Goal: Download file/media

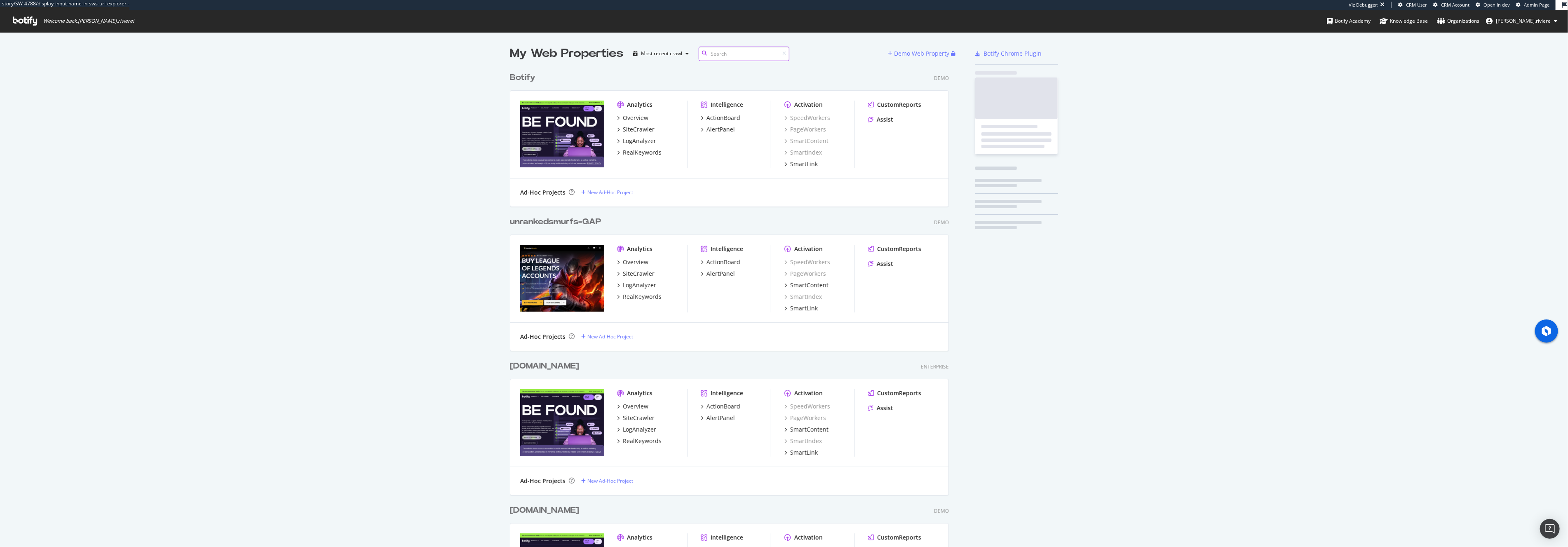
scroll to position [2157, 445]
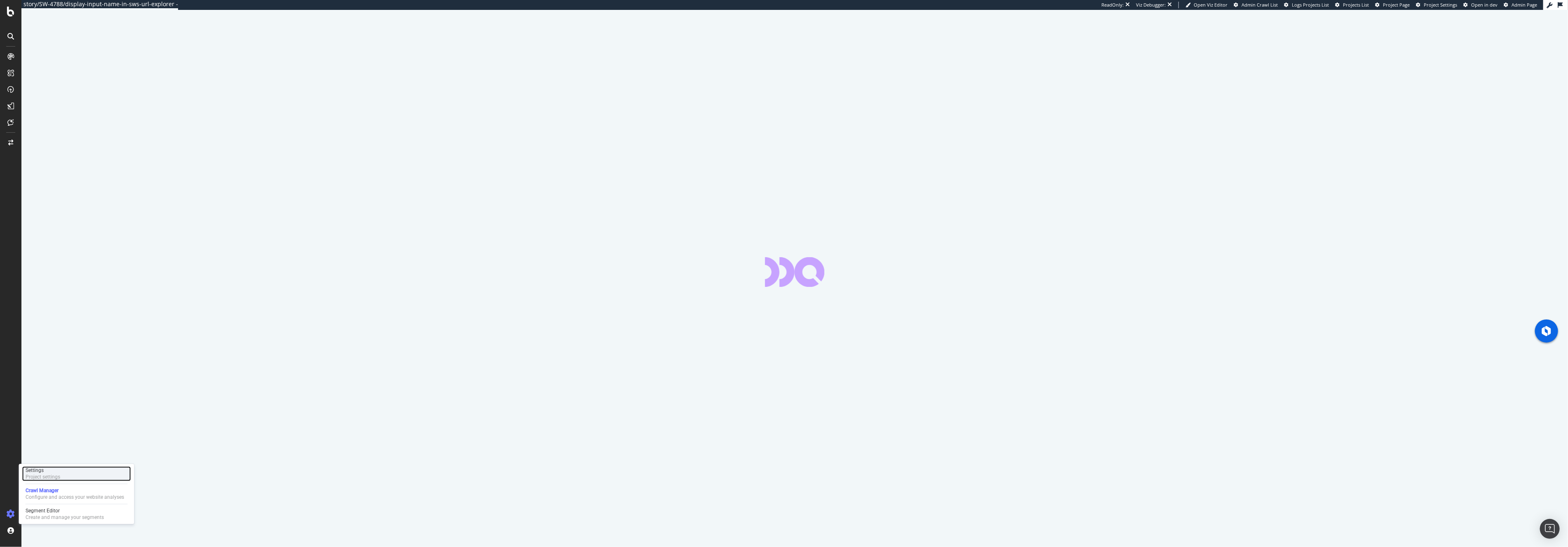
click at [52, 476] on div "Project settings" at bounding box center [42, 477] width 35 height 6
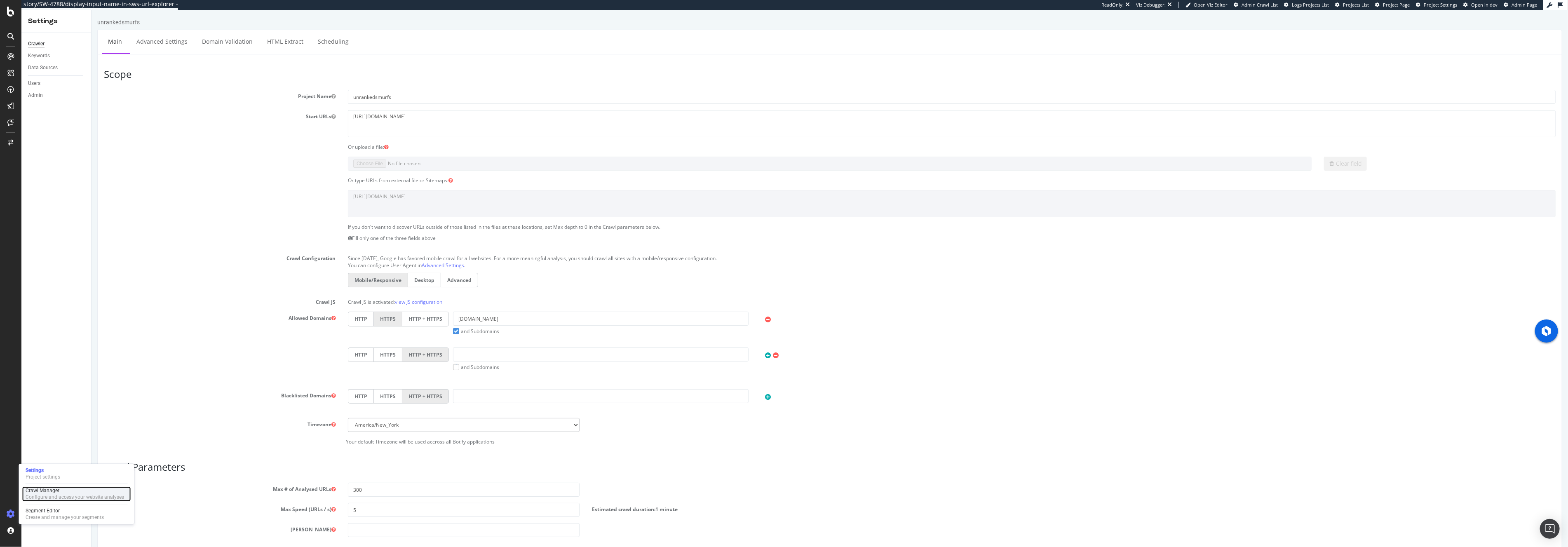
click at [47, 495] on div "Configure and access your website analyses" at bounding box center [74, 497] width 98 height 6
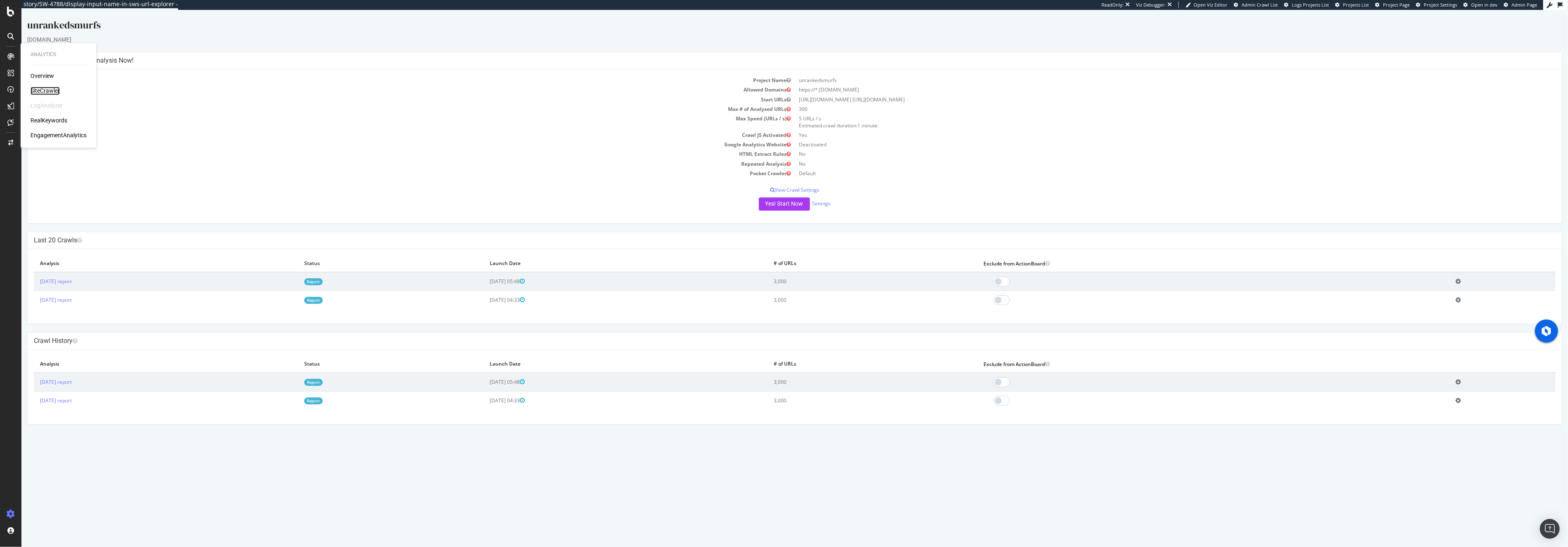
click at [45, 89] on div "SiteCrawler" at bounding box center [45, 91] width 29 height 9
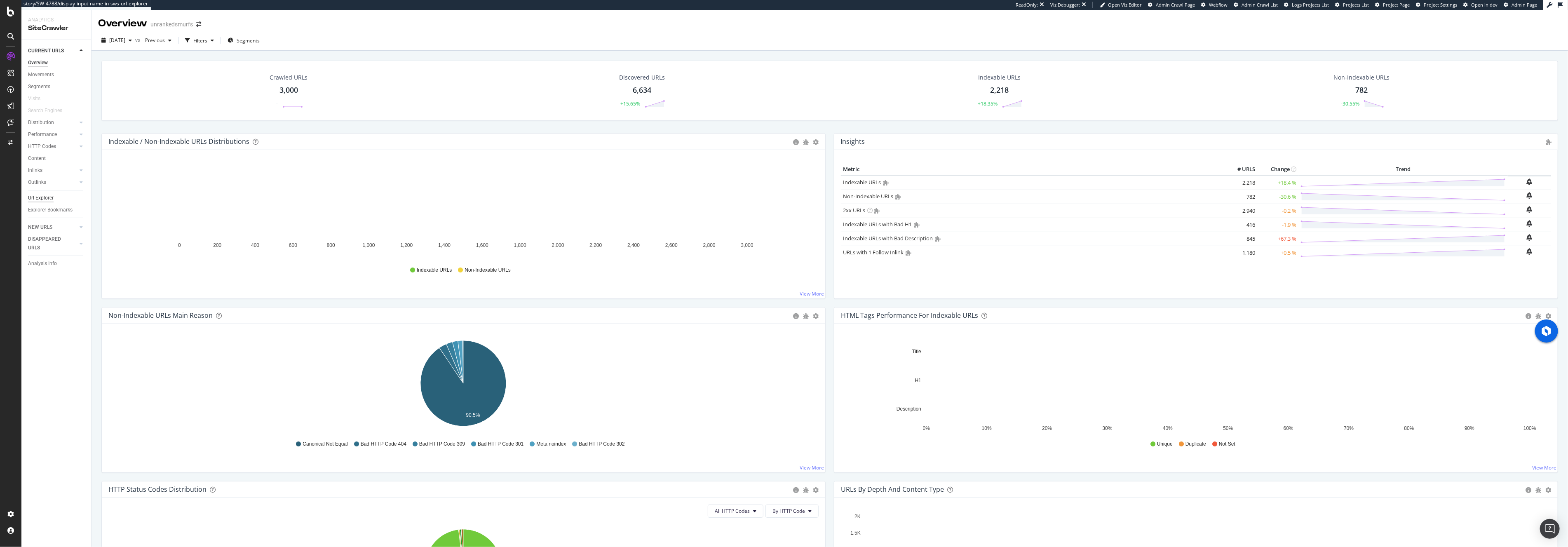
click at [36, 196] on div "Url Explorer" at bounding box center [41, 198] width 25 height 9
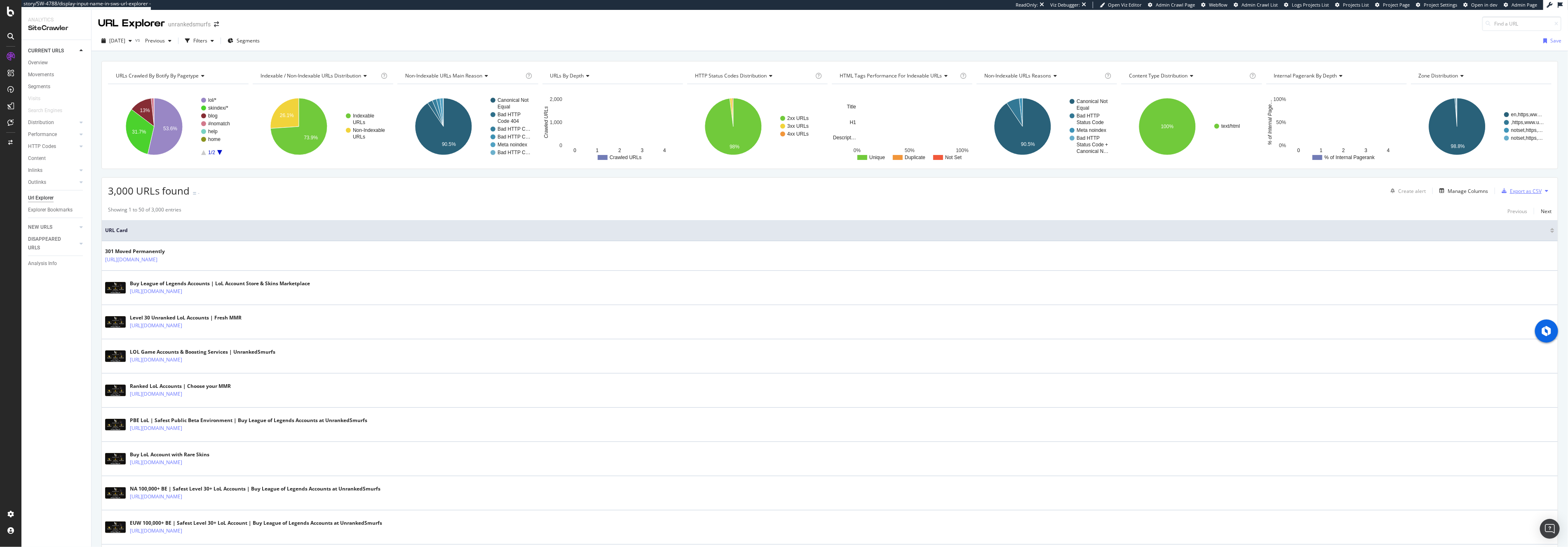
click at [1532, 192] on div "Export as CSV" at bounding box center [1526, 191] width 32 height 7
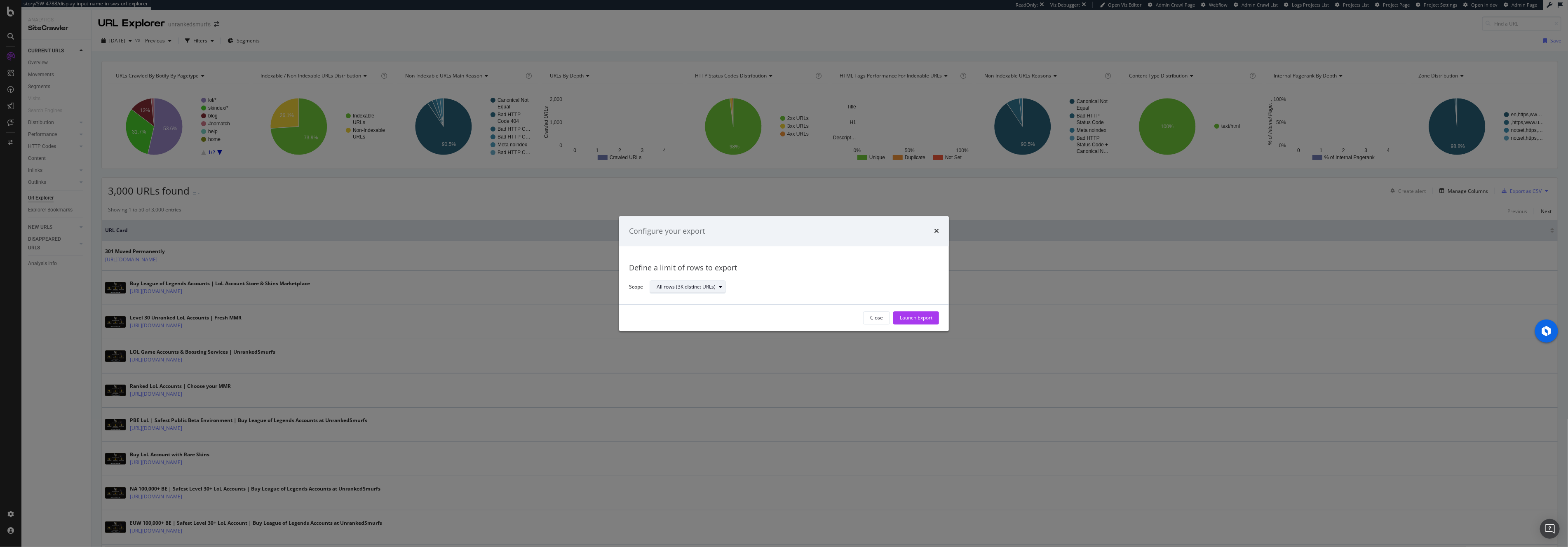
click at [692, 288] on div "All rows (3K distinct URLs)" at bounding box center [686, 287] width 59 height 5
click at [918, 320] on div "Launch Export" at bounding box center [916, 318] width 33 height 7
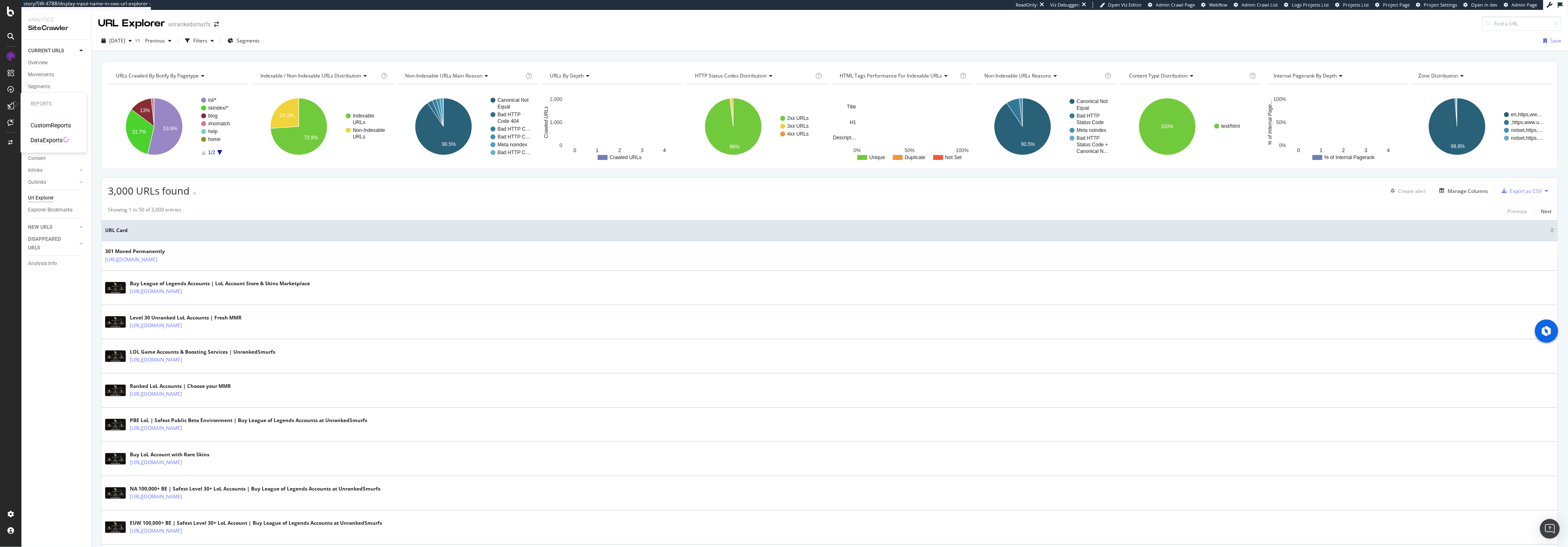
click at [45, 138] on div "DataExports" at bounding box center [46, 141] width 32 height 9
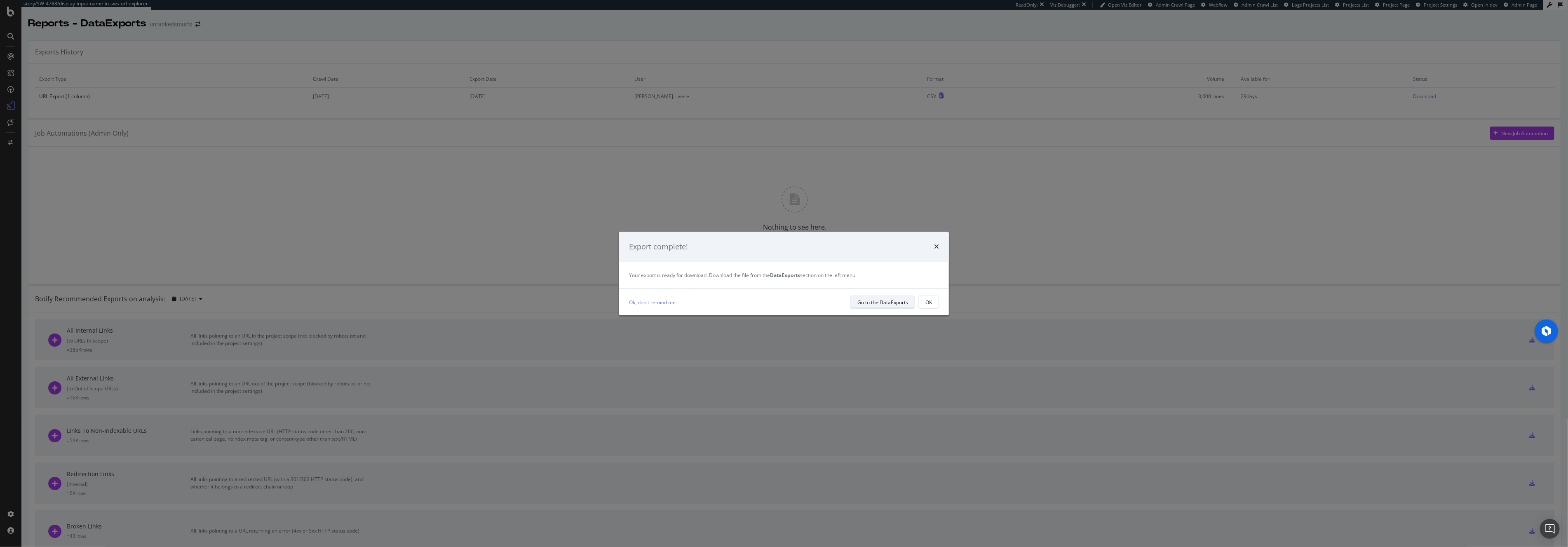
click at [888, 303] on div "Go to the DataExports" at bounding box center [883, 303] width 51 height 7
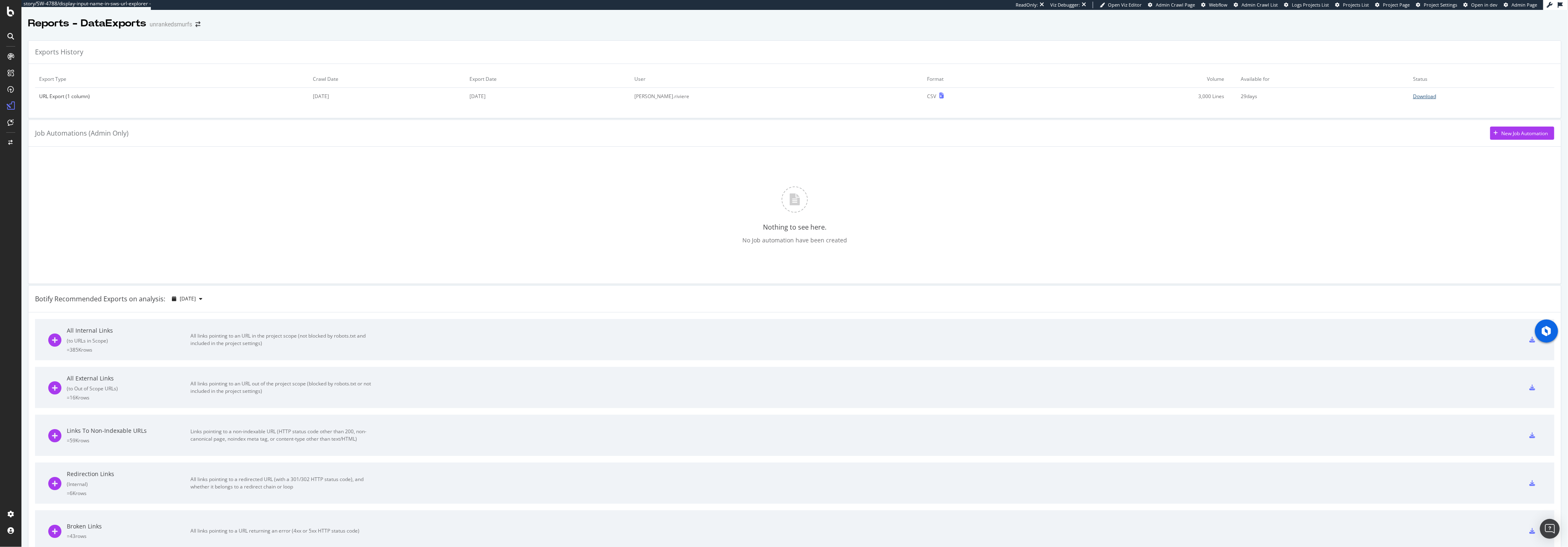
click at [1423, 97] on div "Download" at bounding box center [1424, 96] width 23 height 7
